Goal: Transaction & Acquisition: Book appointment/travel/reservation

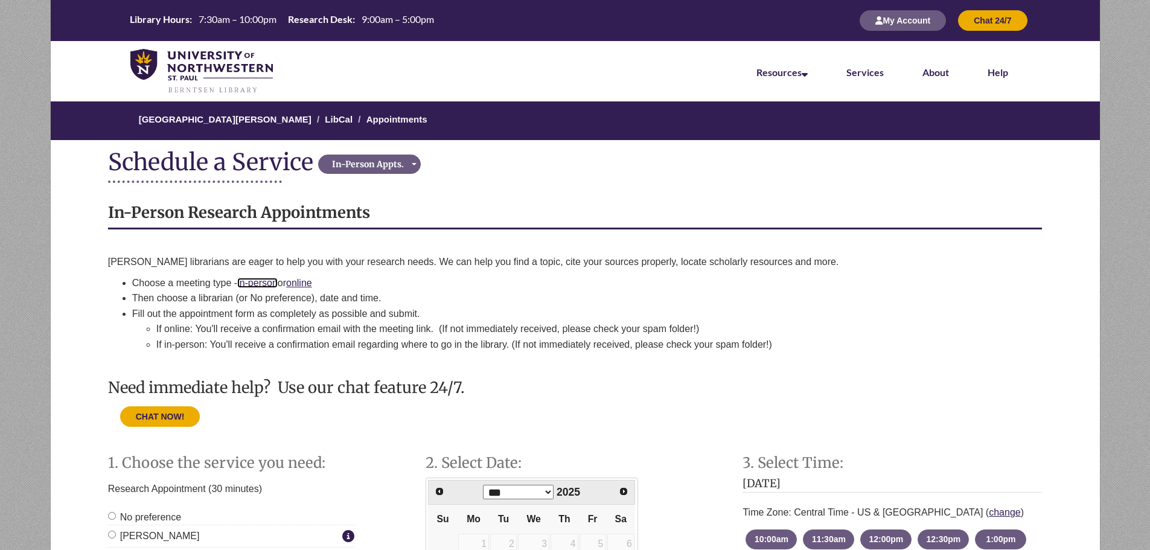
click at [258, 286] on link "in-person" at bounding box center [257, 283] width 40 height 10
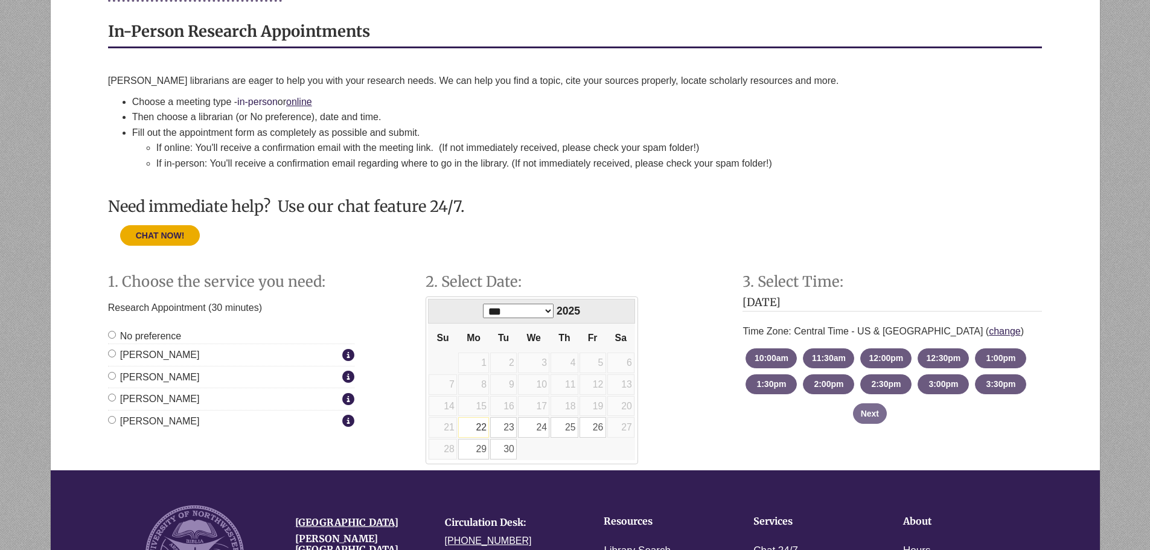
scroll to position [242, 0]
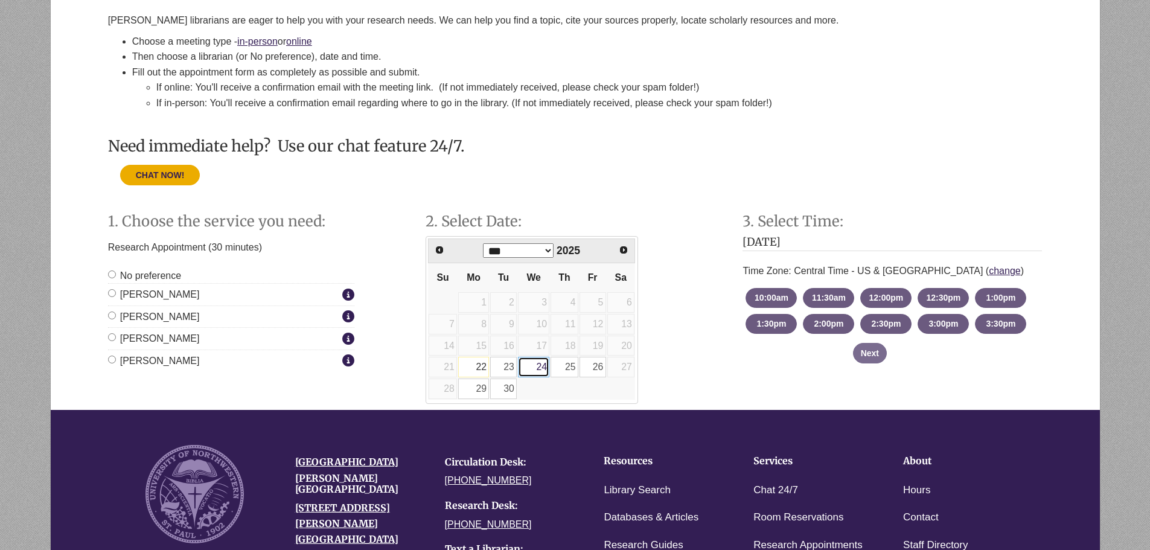
click at [534, 377] on link "24" at bounding box center [533, 367] width 31 height 21
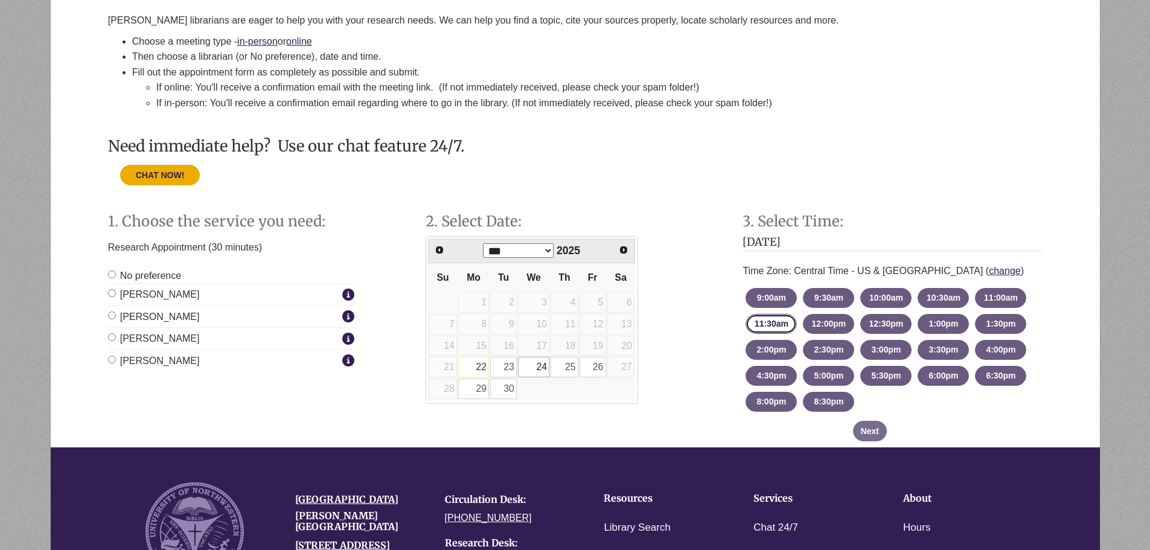
click at [792, 329] on button "11:30am - until 12:00pm Wednesday, September 24, 2025" at bounding box center [771, 324] width 51 height 20
click at [860, 434] on button "Next" at bounding box center [870, 431] width 34 height 21
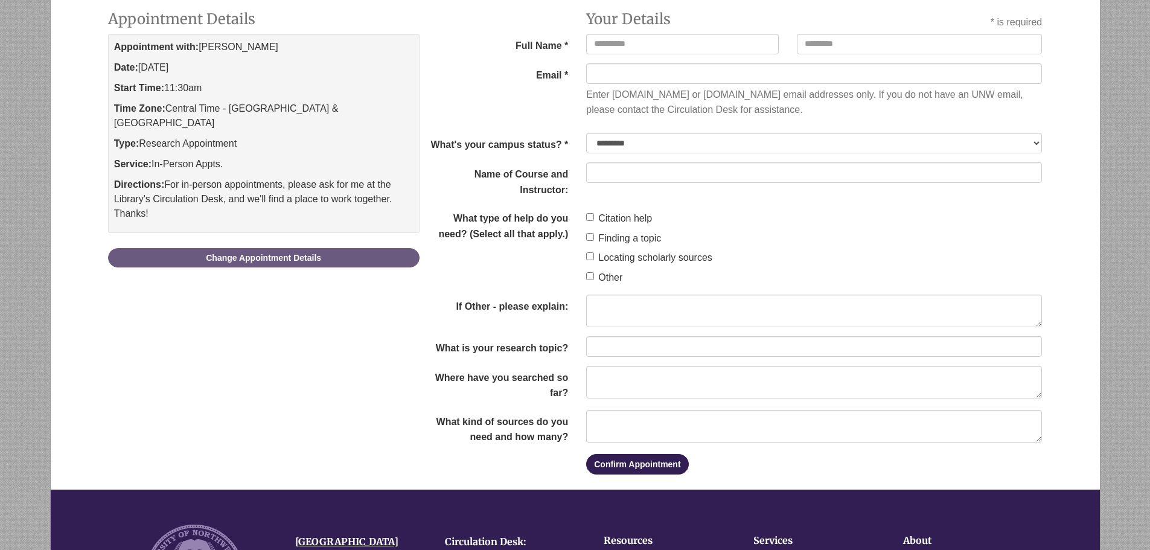
scroll to position [486, 0]
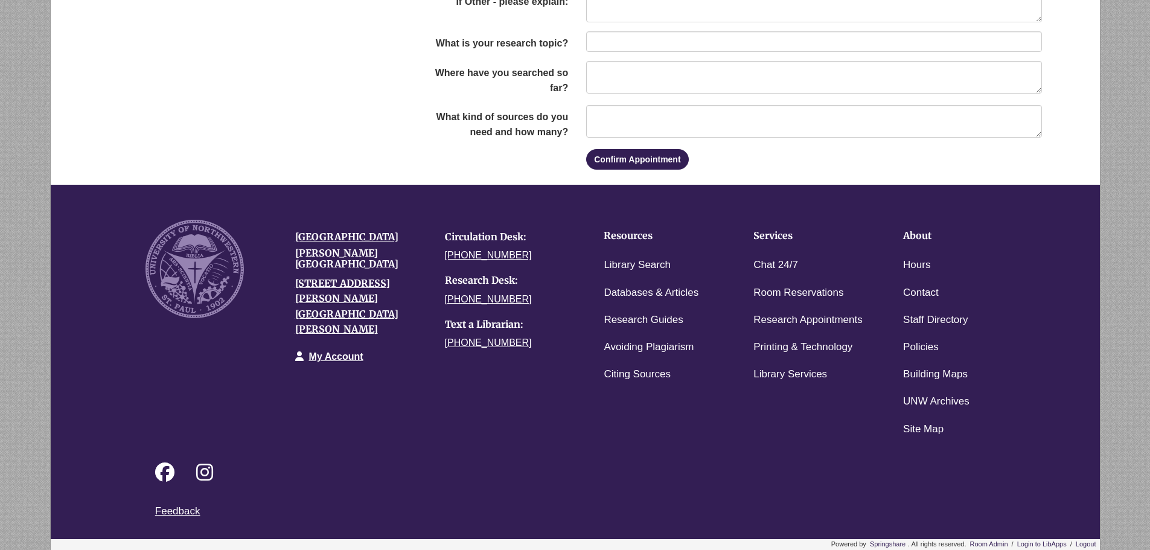
click at [431, 252] on div "University of Northwestern Berntsen Library 3003 Snelling Ave N St Paul, MN 551…" at bounding box center [361, 298] width 150 height 157
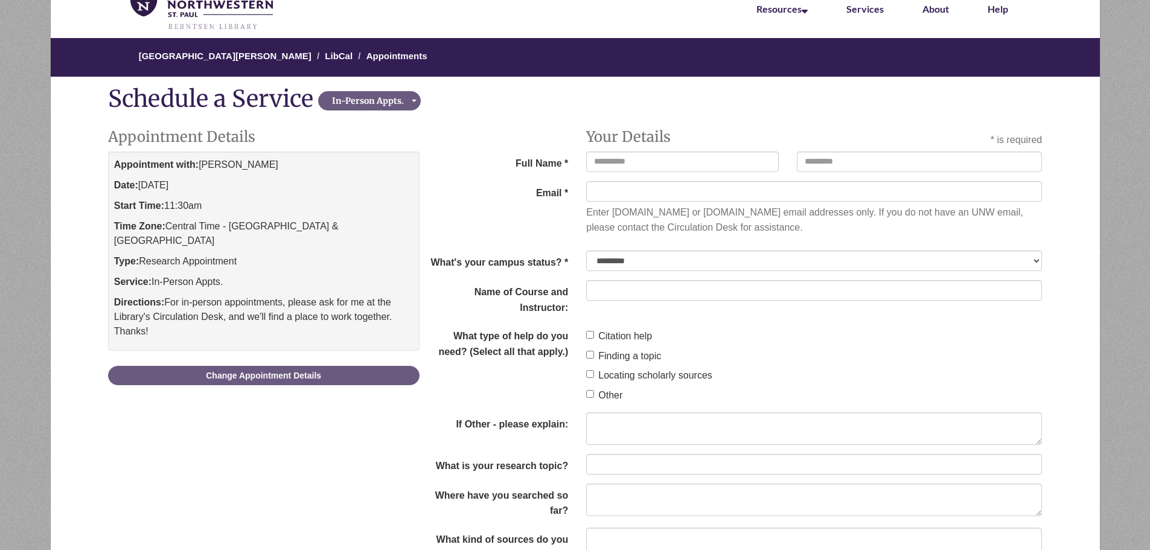
scroll to position [0, 0]
